Goal: Check status: Check status

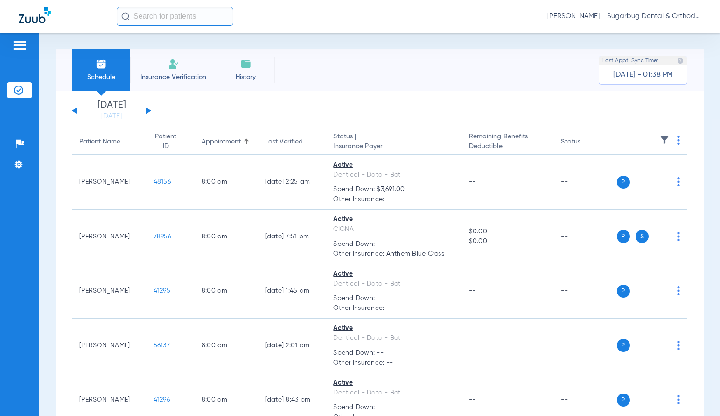
click at [147, 112] on button at bounding box center [149, 110] width 6 height 7
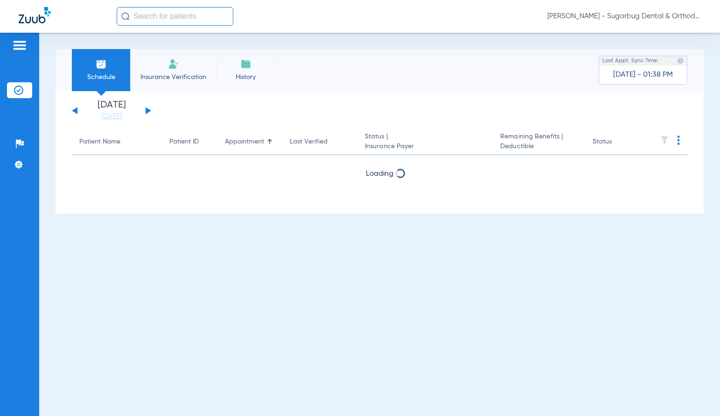
click at [147, 112] on button at bounding box center [149, 110] width 6 height 7
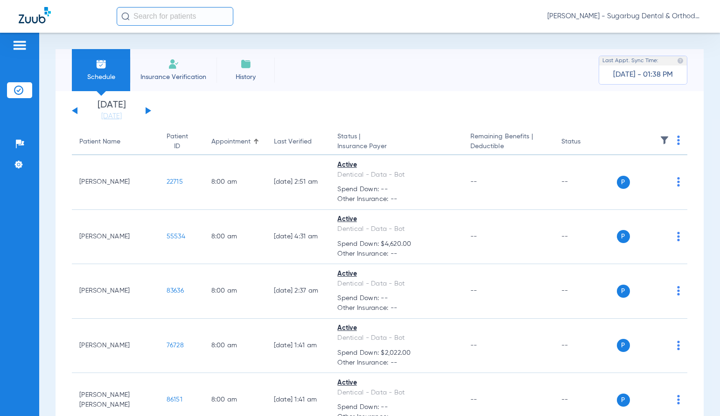
scroll to position [2988, 0]
